Goal: Task Accomplishment & Management: Use online tool/utility

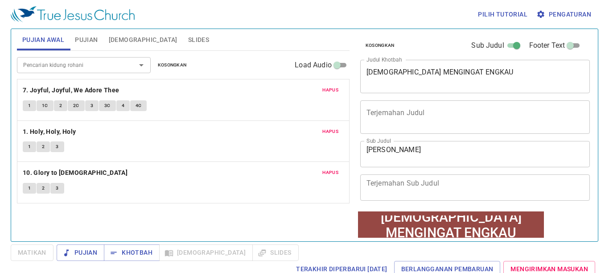
click at [565, 41] on span at bounding box center [570, 45] width 11 height 11
click at [562, 42] on input "Footer Text" at bounding box center [570, 47] width 32 height 11
checkbox input "true"
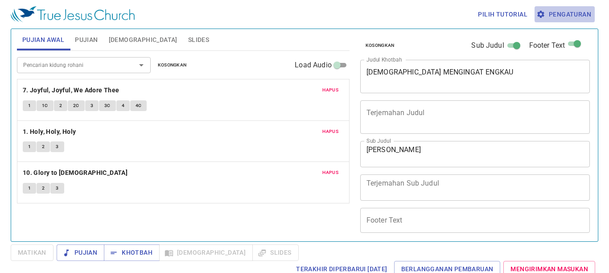
click at [577, 11] on span "Pengaturan" at bounding box center [564, 14] width 53 height 11
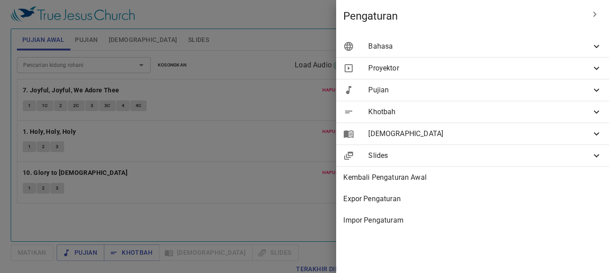
click at [578, 46] on span "Bahasa" at bounding box center [479, 46] width 223 height 11
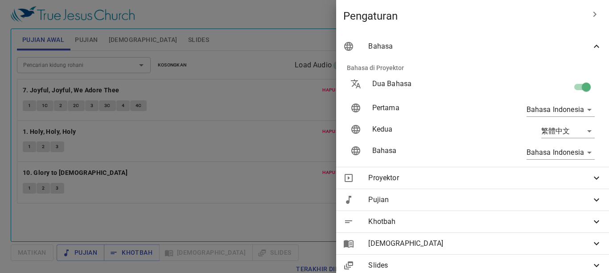
click at [573, 89] on input "checkbox" at bounding box center [586, 88] width 51 height 17
checkbox input "false"
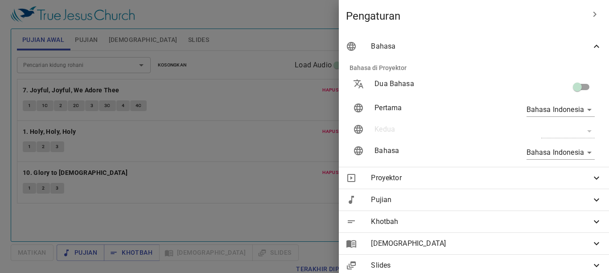
click at [175, 197] on div at bounding box center [304, 136] width 609 height 273
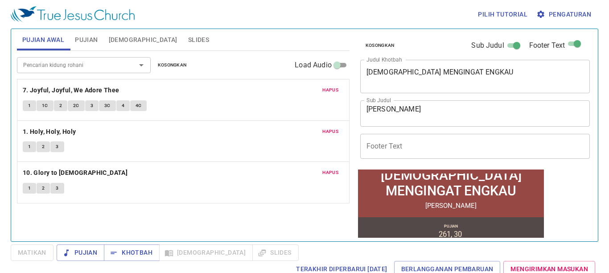
click at [379, 108] on textarea "Pdt.Benyamin" at bounding box center [476, 113] width 218 height 17
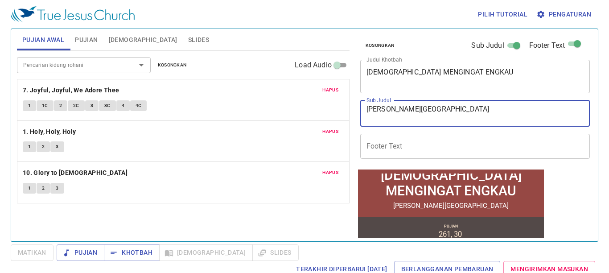
type textarea "[PERSON_NAME][GEOGRAPHIC_DATA]"
click at [454, 149] on input "Footer Text" at bounding box center [475, 146] width 230 height 25
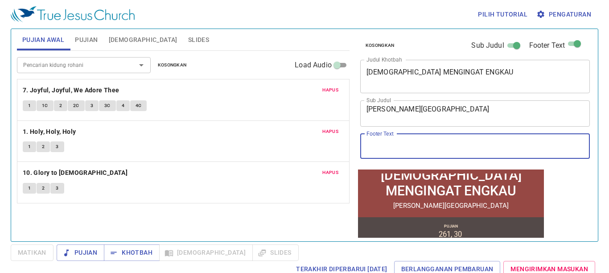
type input "Ibadah Sabat - [DEMOGRAPHIC_DATA] [DEMOGRAPHIC_DATA] Sejati Cilacap"
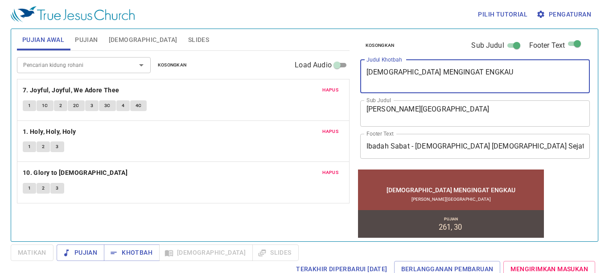
drag, startPoint x: 470, startPoint y: 74, endPoint x: 313, endPoint y: 83, distance: 157.3
click at [313, 83] on div "Pujian Awal Pujian Alkitab Slides Pencarian kidung rohani Pencarian kidung roha…" at bounding box center [304, 131] width 582 height 212
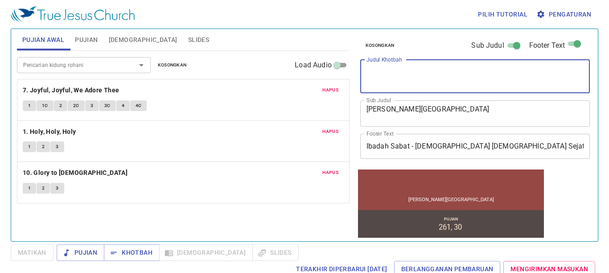
click at [174, 67] on span "Kosongkan" at bounding box center [172, 65] width 29 height 8
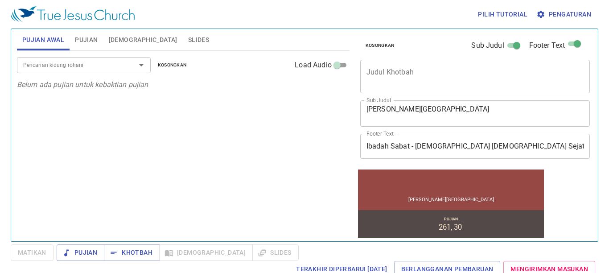
click at [87, 38] on span "Pujian" at bounding box center [86, 39] width 23 height 11
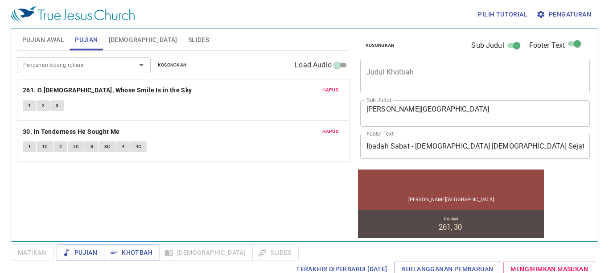
click at [173, 67] on span "Kosongkan" at bounding box center [172, 65] width 29 height 8
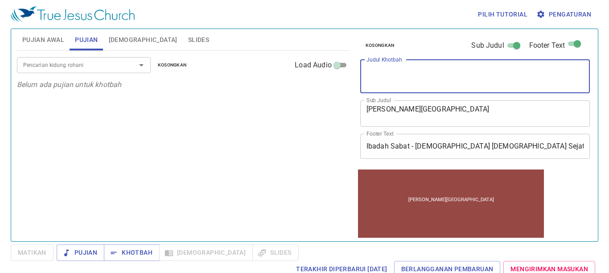
click at [433, 80] on textarea "Judul Khotbah" at bounding box center [476, 76] width 218 height 17
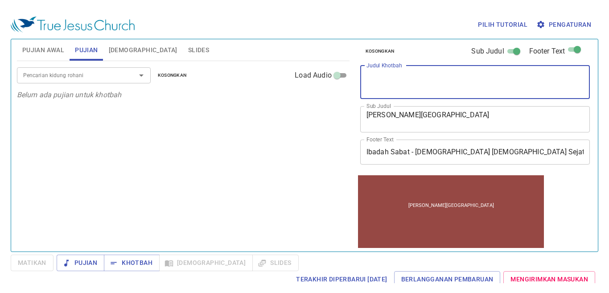
scroll to position [0, 0]
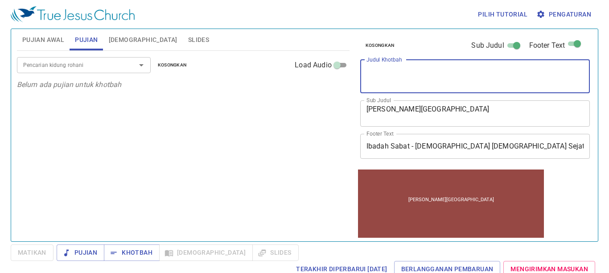
click at [394, 74] on textarea "Judul Khotbah" at bounding box center [476, 76] width 218 height 17
type textarea "A"
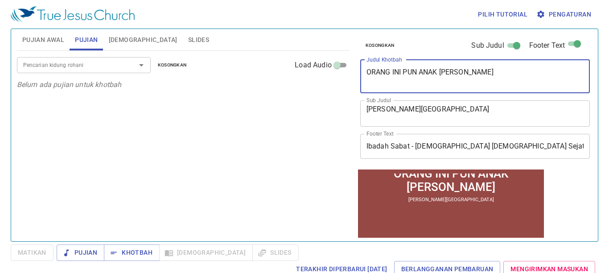
type textarea "ORANG INI PUN ANAK [PERSON_NAME]"
click at [100, 65] on input "Pencarian kidung rohani" at bounding box center [71, 65] width 102 height 10
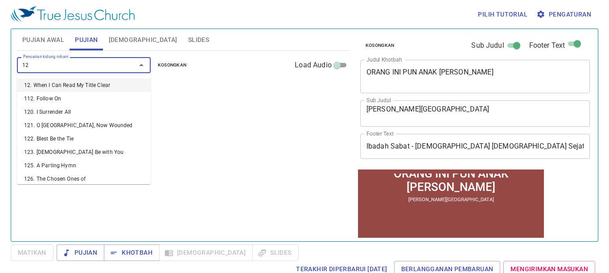
type input "129"
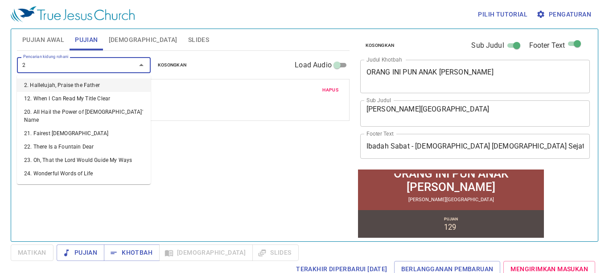
type input "29"
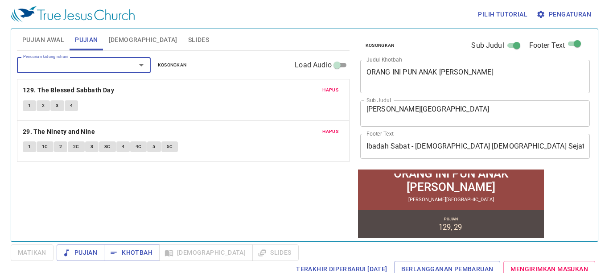
click at [495, 77] on textarea "ORANG INI PUN ANAK [PERSON_NAME]" at bounding box center [476, 76] width 218 height 17
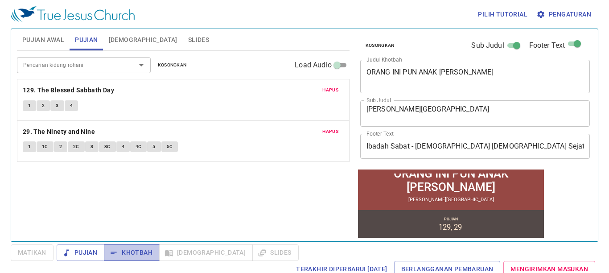
click at [149, 250] on span "Khotbah" at bounding box center [131, 252] width 41 height 11
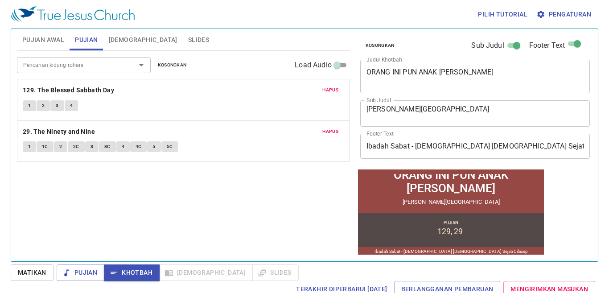
click at [258, 204] on div "Pencarian kidung rohani Pencarian kidung rohani Kosongkan Load Audio Hapus 129.…" at bounding box center [183, 152] width 333 height 203
click at [557, 17] on span "Pengaturan" at bounding box center [564, 14] width 53 height 11
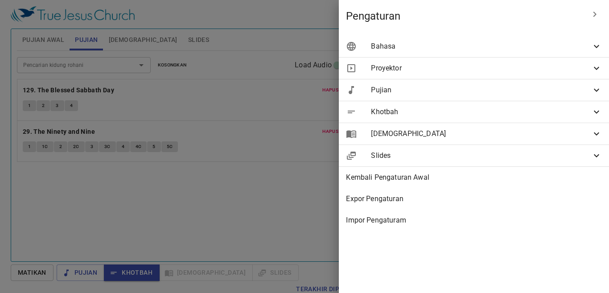
click at [402, 112] on span "Khotbah" at bounding box center [481, 112] width 220 height 11
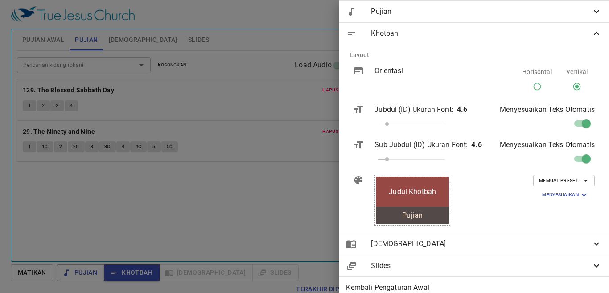
scroll to position [138, 0]
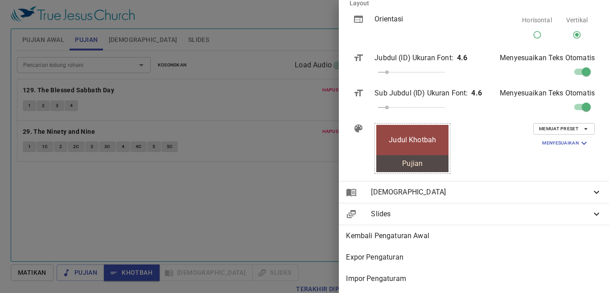
click at [570, 125] on span "Memuat Preset" at bounding box center [564, 129] width 50 height 8
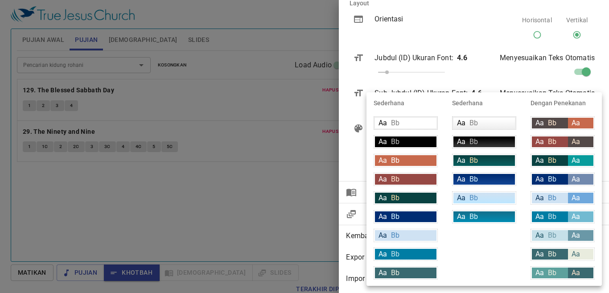
click at [557, 251] on div "Aa Bb" at bounding box center [550, 254] width 36 height 11
type input "#396970"
type input "#e9ecde"
type input "#396970"
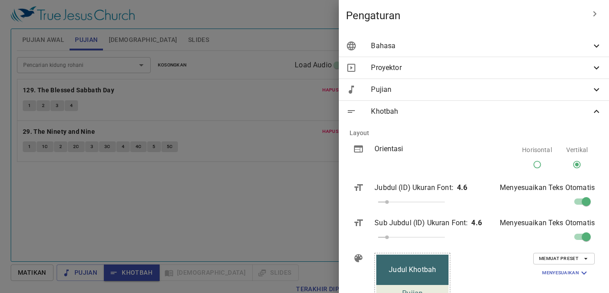
scroll to position [0, 0]
click at [421, 111] on span "Khotbah" at bounding box center [481, 112] width 220 height 11
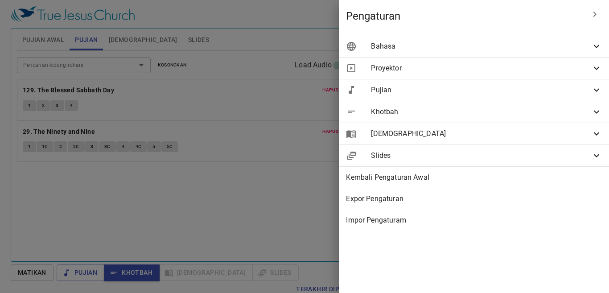
click at [420, 93] on span "Pujian" at bounding box center [481, 90] width 220 height 11
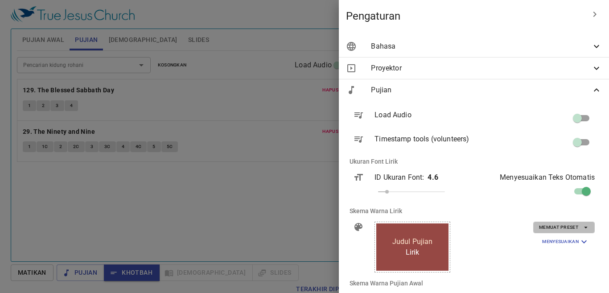
click at [568, 225] on span "Memuat Preset" at bounding box center [564, 227] width 50 height 8
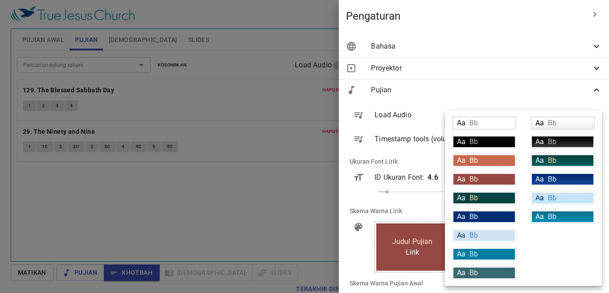
click at [494, 273] on div "Aa Bb" at bounding box center [485, 273] width 62 height 11
type input "#396970"
type input "#e9ecde"
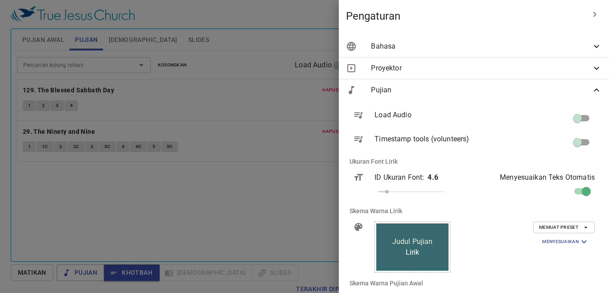
click at [379, 74] on div "Proyektor" at bounding box center [474, 68] width 270 height 21
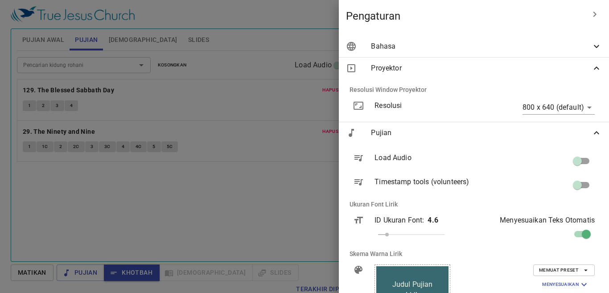
click at [384, 67] on span "Proyektor" at bounding box center [481, 68] width 220 height 11
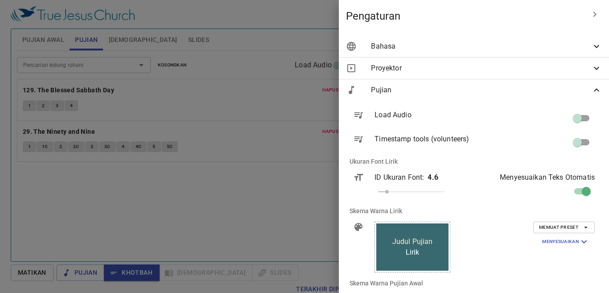
click at [384, 59] on div "Proyektor" at bounding box center [474, 68] width 270 height 21
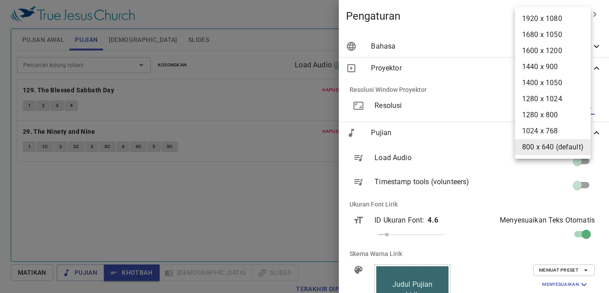
click at [536, 112] on body "Pilih tutorial Pengaturan Pujian Awal Pujian Alkitab Slides Pencarian kidung ro…" at bounding box center [304, 146] width 609 height 293
click at [387, 108] on div at bounding box center [304, 146] width 609 height 293
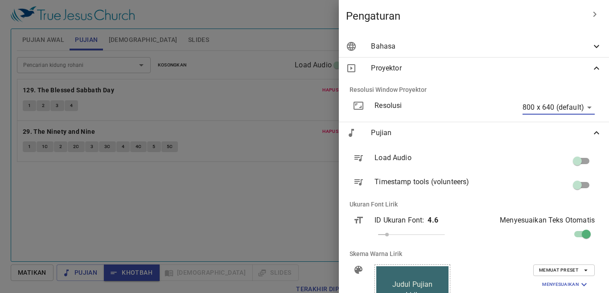
click at [375, 147] on div "Load Audio" at bounding box center [432, 160] width 128 height 31
click at [376, 137] on span "Pujian" at bounding box center [481, 133] width 220 height 11
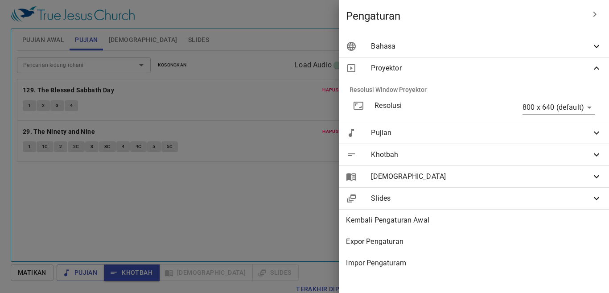
click at [381, 155] on span "Khotbah" at bounding box center [481, 154] width 220 height 11
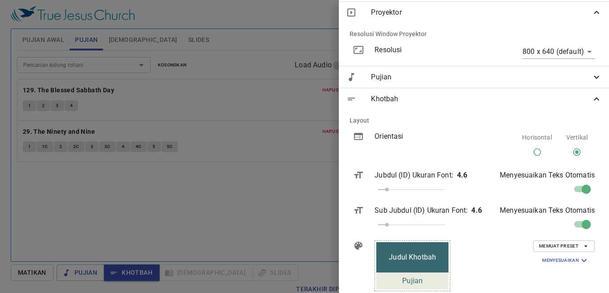
scroll to position [2, 0]
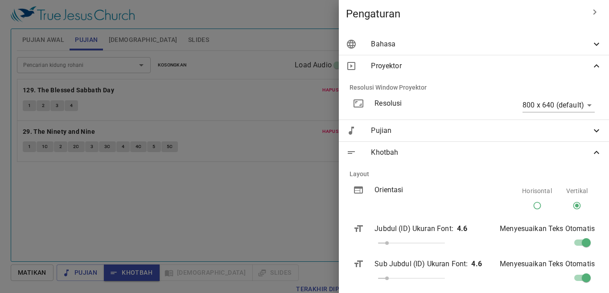
click at [381, 155] on span "Khotbah" at bounding box center [481, 152] width 220 height 11
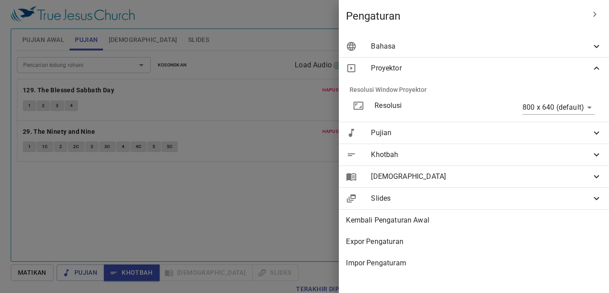
scroll to position [0, 0]
click at [385, 169] on div "[DEMOGRAPHIC_DATA]" at bounding box center [474, 176] width 270 height 21
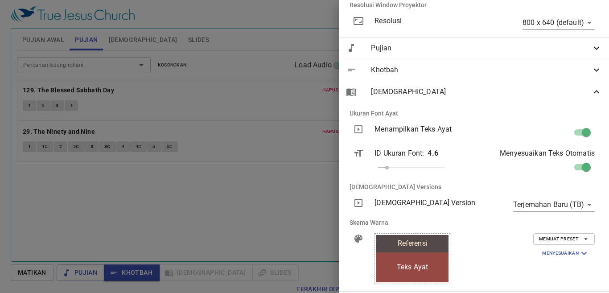
scroll to position [178, 0]
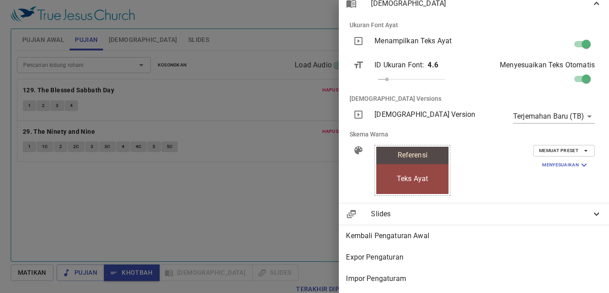
click at [566, 147] on span "Memuat Preset" at bounding box center [564, 151] width 50 height 8
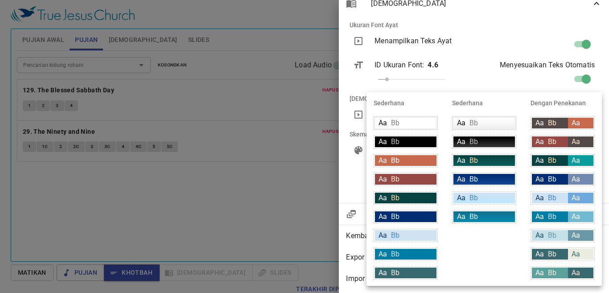
click at [550, 256] on span "Bb" at bounding box center [552, 254] width 8 height 8
type input "#396970"
type input "#e9ecde"
type input "#396970"
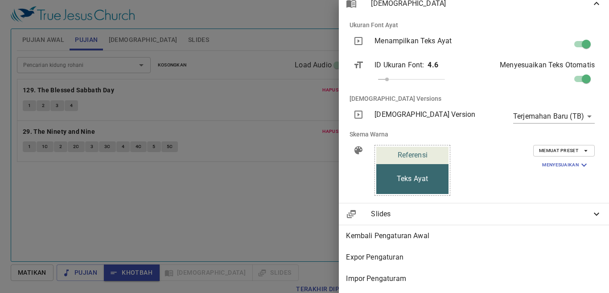
click at [163, 94] on div at bounding box center [304, 146] width 609 height 293
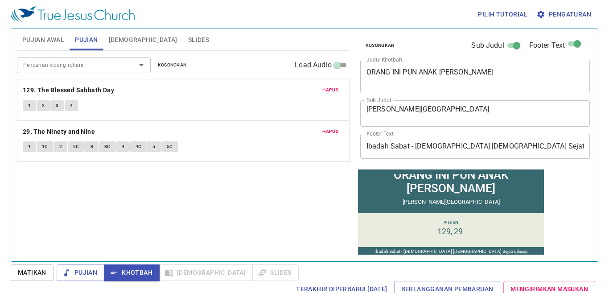
click at [106, 93] on b "129. The Blessed Sabbath Day" at bounding box center [68, 90] width 91 height 11
click at [106, 94] on b "129. The Blessed Sabbath Day" at bounding box center [68, 90] width 91 height 11
click at [33, 106] on button "1" at bounding box center [29, 105] width 13 height 11
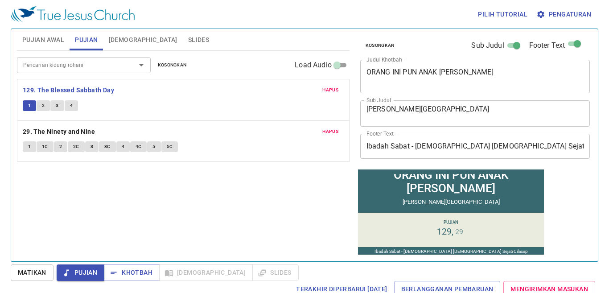
click at [42, 108] on span "2" at bounding box center [43, 106] width 3 height 8
click at [80, 87] on b "129. The Blessed Sabbath Day" at bounding box center [68, 90] width 91 height 11
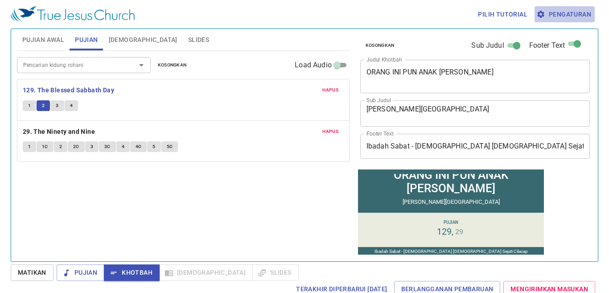
click at [572, 16] on span "Pengaturan" at bounding box center [564, 14] width 53 height 11
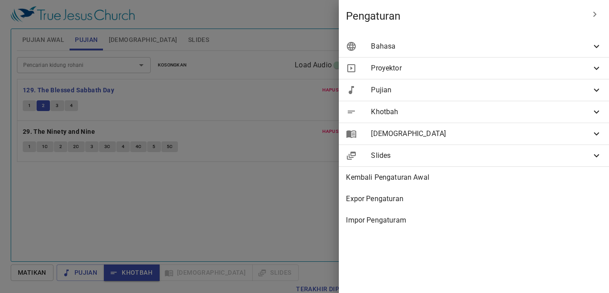
click at [409, 136] on span "[DEMOGRAPHIC_DATA]" at bounding box center [481, 133] width 220 height 11
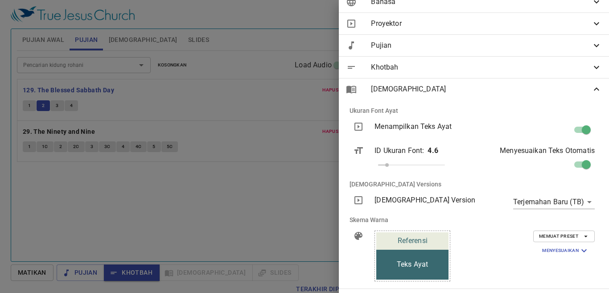
scroll to position [0, 0]
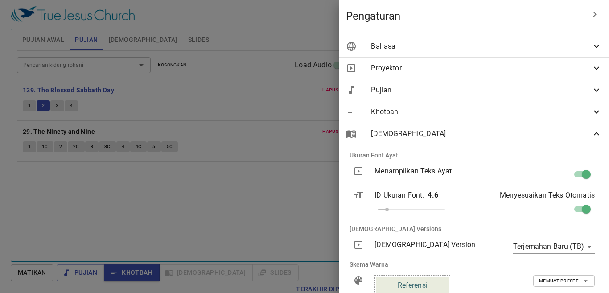
click at [385, 138] on span "[DEMOGRAPHIC_DATA]" at bounding box center [481, 133] width 220 height 11
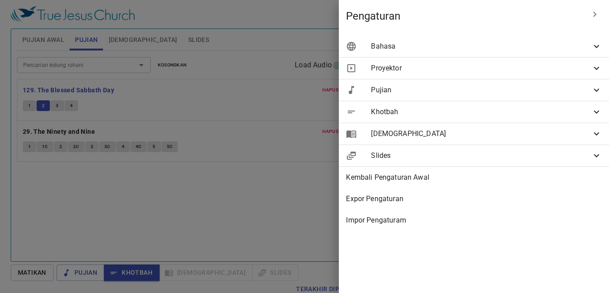
click at [405, 157] on span "Slides" at bounding box center [481, 155] width 220 height 11
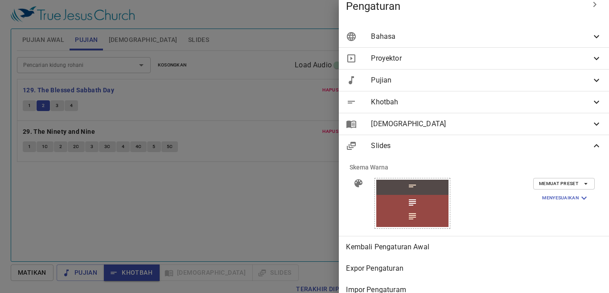
scroll to position [21, 0]
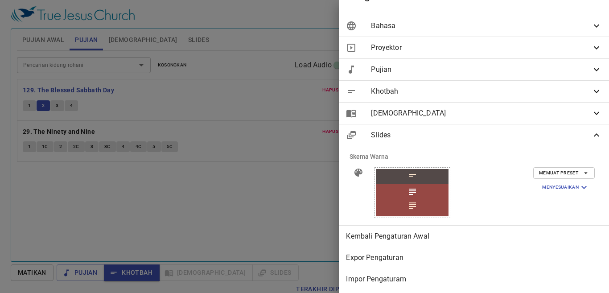
click at [562, 174] on span "Memuat Preset" at bounding box center [564, 173] width 50 height 8
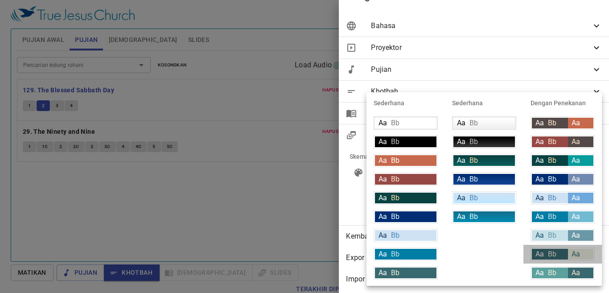
click at [549, 254] on span "Bb" at bounding box center [552, 254] width 8 height 8
type input "#396970"
type input "#e9ecde"
type input "#396970"
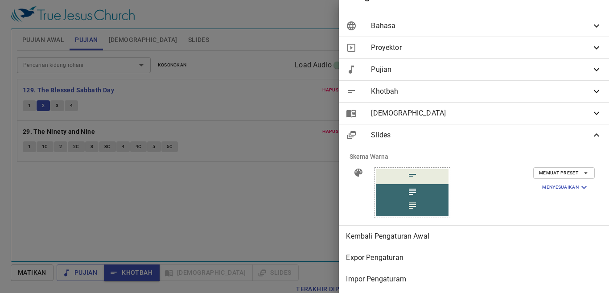
click at [296, 206] on div at bounding box center [304, 146] width 609 height 293
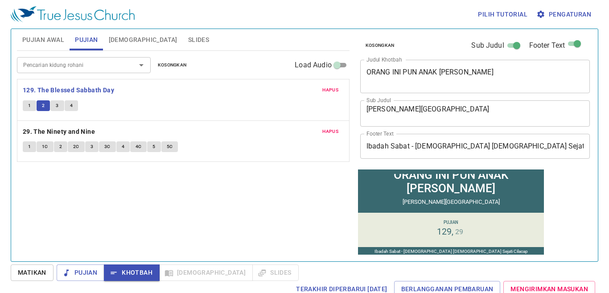
click at [52, 45] on button "Pujian Awal" at bounding box center [43, 39] width 53 height 21
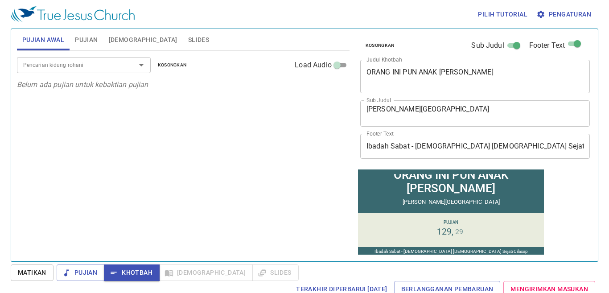
click at [173, 160] on div "Pencarian kidung rohani Pencarian kidung rohani Kosongkan Load Audio Belum ada …" at bounding box center [183, 152] width 333 height 203
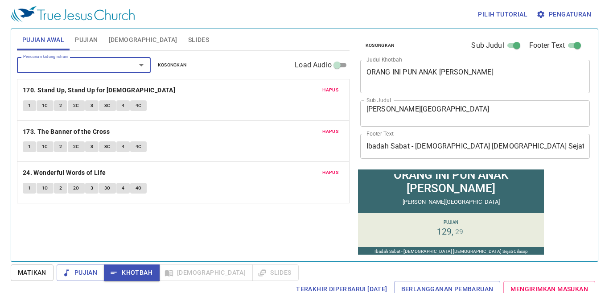
scroll to position [2, 0]
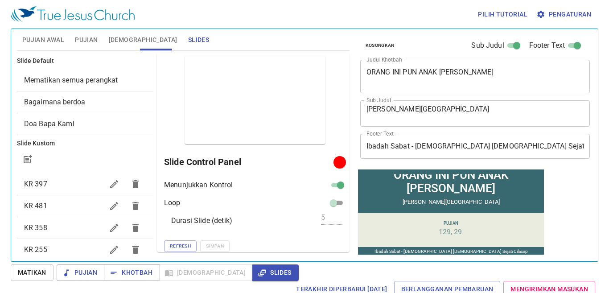
scroll to position [2, 0]
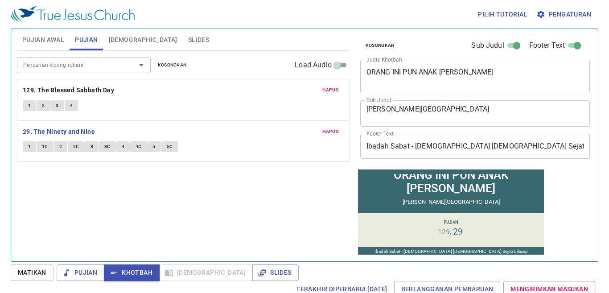
scroll to position [2, 0]
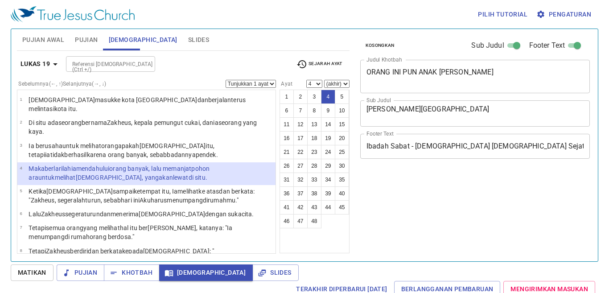
select select "4"
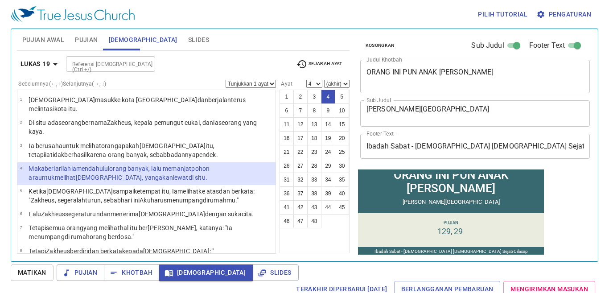
scroll to position [2, 0]
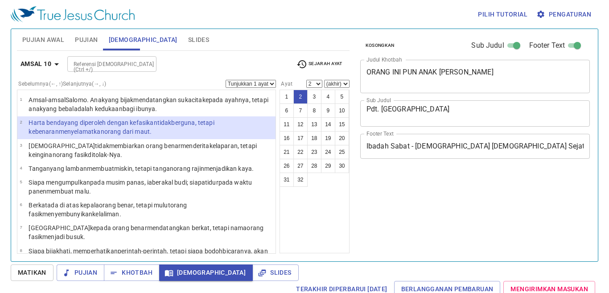
select select "2"
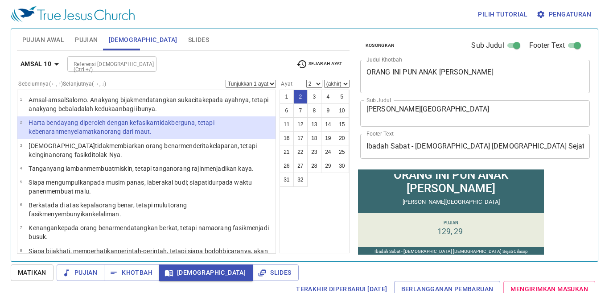
scroll to position [2, 0]
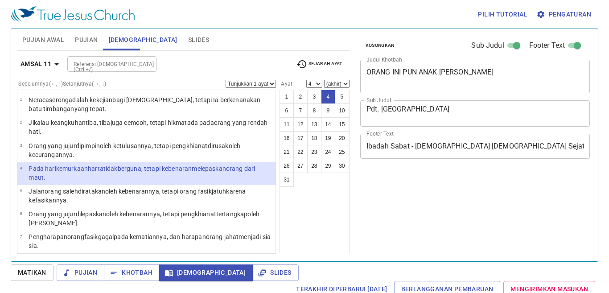
select select "4"
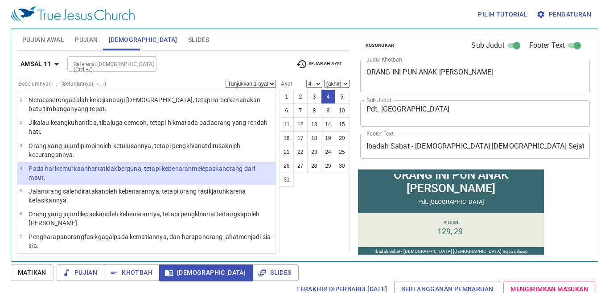
scroll to position [2, 0]
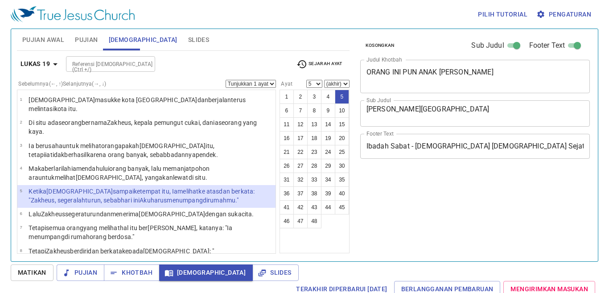
select select "5"
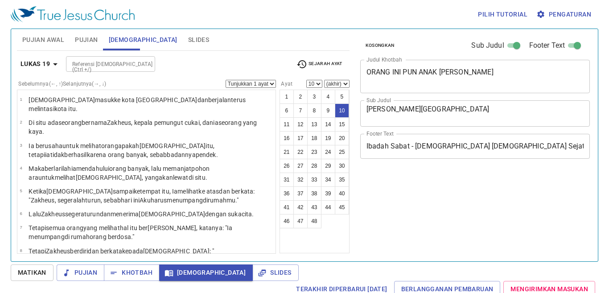
select select "10"
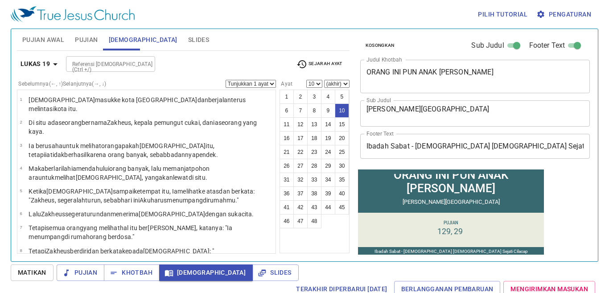
scroll to position [2, 0]
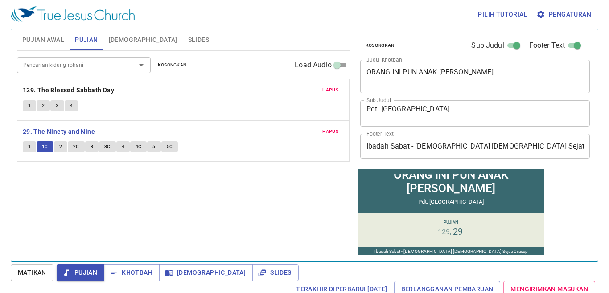
click at [60, 154] on div "1 1C 2 2C 3 3C 4 4C 5 5C" at bounding box center [183, 147] width 321 height 13
click at [60, 148] on span "2" at bounding box center [60, 147] width 3 height 8
